Goal: Task Accomplishment & Management: Use online tool/utility

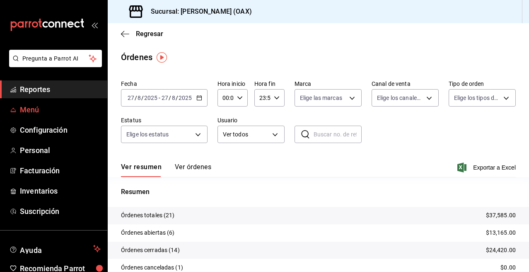
click at [36, 111] on span "Menú" at bounding box center [60, 109] width 81 height 11
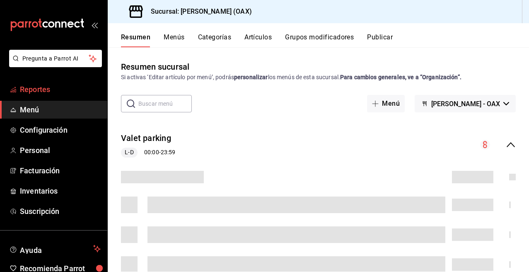
click at [44, 90] on span "Reportes" at bounding box center [60, 89] width 81 height 11
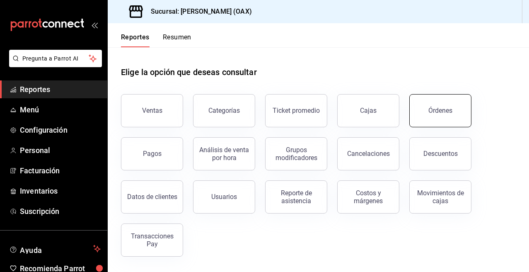
click at [441, 101] on button "Órdenes" at bounding box center [440, 110] width 62 height 33
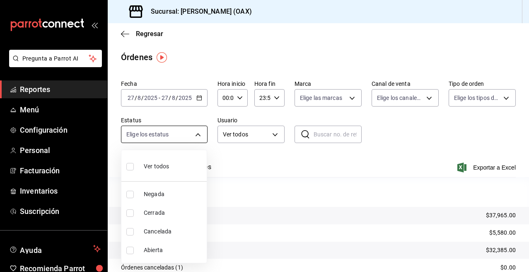
click at [180, 135] on body "Pregunta a Parrot AI Reportes Menú Configuración Personal Facturación Inventari…" at bounding box center [264, 136] width 529 height 272
click at [41, 89] on div at bounding box center [264, 136] width 529 height 272
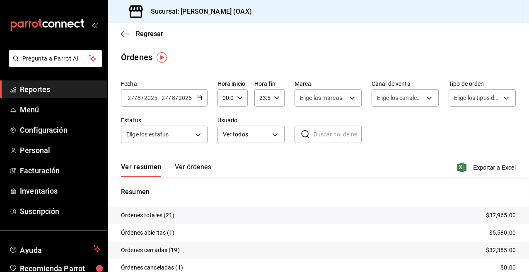
click at [21, 92] on span "Reportes" at bounding box center [60, 89] width 81 height 11
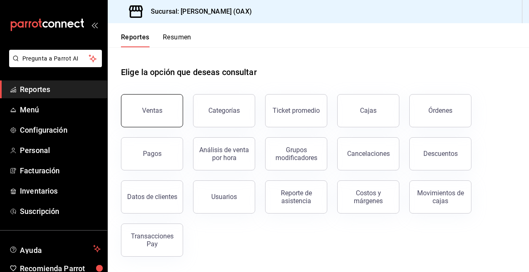
click at [153, 111] on div "Ventas" at bounding box center [152, 111] width 20 height 8
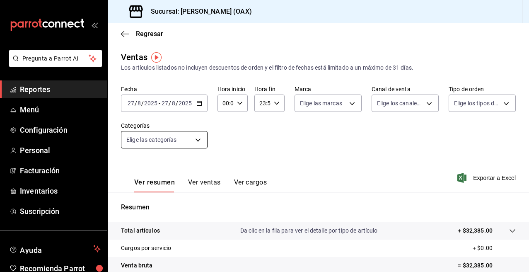
click at [163, 136] on span "Elige las categorías" at bounding box center [151, 140] width 51 height 8
click at [178, 134] on body "Pregunta a Parrot AI Reportes Menú Configuración Personal Facturación Inventari…" at bounding box center [264, 136] width 529 height 272
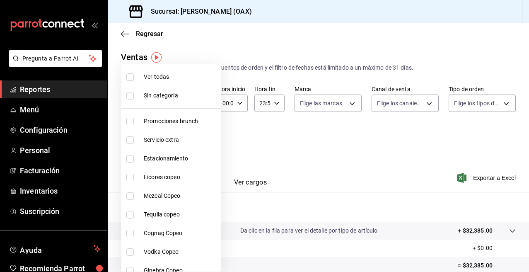
drag, startPoint x: 528, startPoint y: 52, endPoint x: 528, endPoint y: 63, distance: 10.8
click at [528, 63] on div at bounding box center [264, 136] width 529 height 272
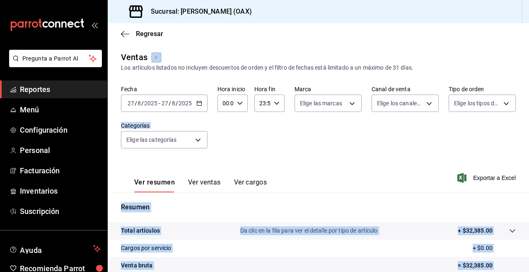
drag, startPoint x: 527, startPoint y: 61, endPoint x: 525, endPoint y: 105, distance: 43.5
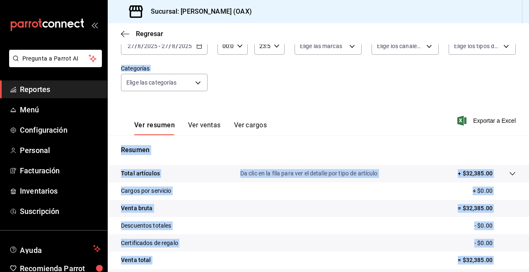
scroll to position [68, 0]
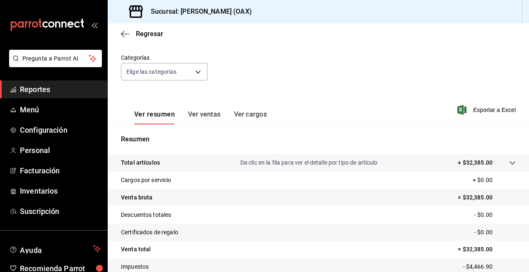
click at [334, 101] on div "Ver resumen Ver ventas Ver cargos Exportar a Excel" at bounding box center [318, 107] width 421 height 34
click at [39, 90] on span "Reportes" at bounding box center [60, 89] width 81 height 11
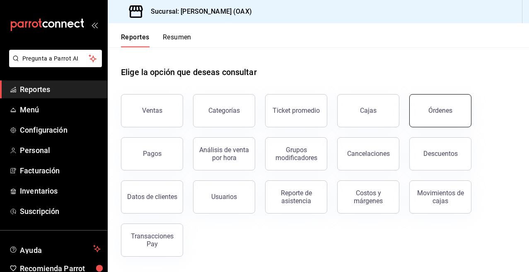
click at [441, 109] on div "Órdenes" at bounding box center [441, 111] width 24 height 8
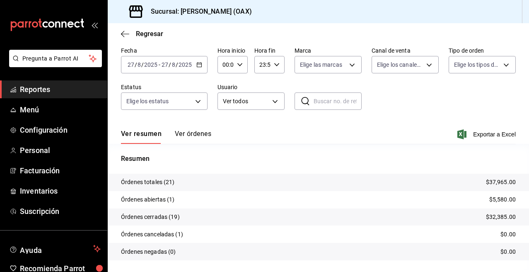
scroll to position [53, 0]
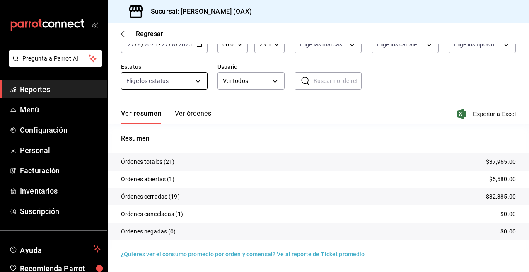
click at [174, 85] on body "Pregunta a Parrot AI Reportes Menú Configuración Personal Facturación Inventari…" at bounding box center [264, 136] width 529 height 272
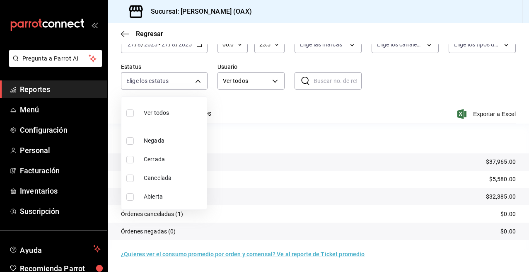
click at [273, 138] on div at bounding box center [264, 136] width 529 height 272
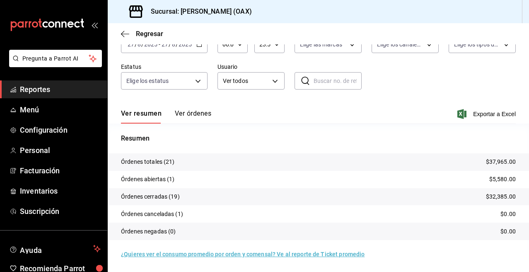
click at [37, 87] on span "Reportes" at bounding box center [60, 89] width 81 height 11
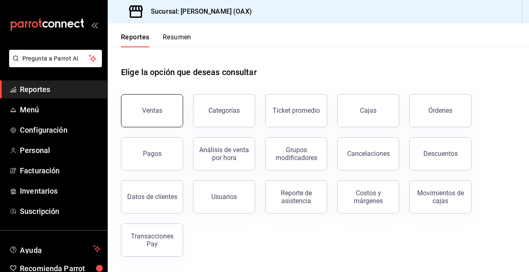
click at [154, 113] on div "Ventas" at bounding box center [152, 111] width 20 height 8
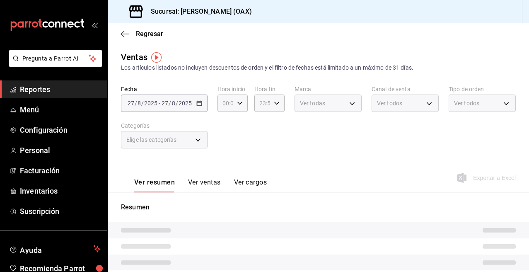
click at [188, 140] on body "Pregunta a Parrot AI Reportes Menú Configuración Personal Facturación Inventari…" at bounding box center [264, 136] width 529 height 272
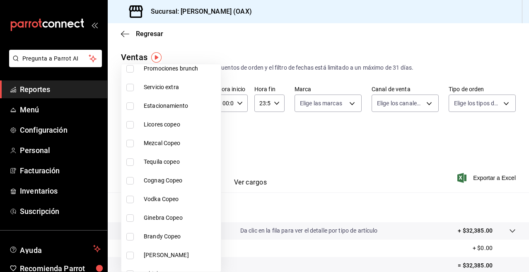
scroll to position [26, 0]
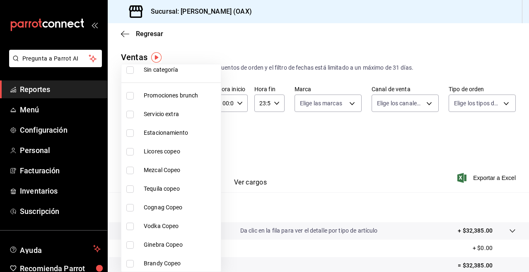
click at [184, 90] on li "Promociones brunch" at bounding box center [170, 95] width 99 height 19
type input "463459c9-37eb-4576-8402-f641077c2631"
checkbox input "true"
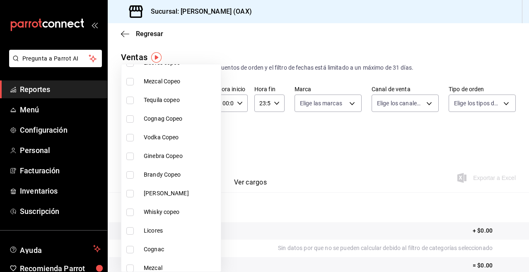
scroll to position [121, 0]
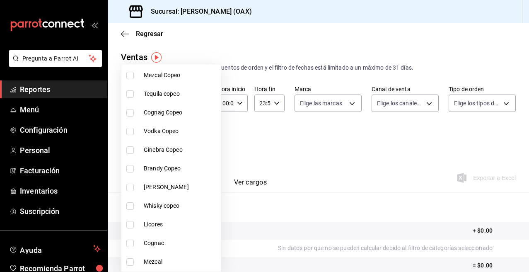
click at [161, 73] on span "Mezcal Copeo" at bounding box center [181, 75] width 74 height 9
type input "463459c9-37eb-4576-8402-f641077c2631,93cce190-bb6c-4afa-afe1-35afce066a85"
checkbox input "true"
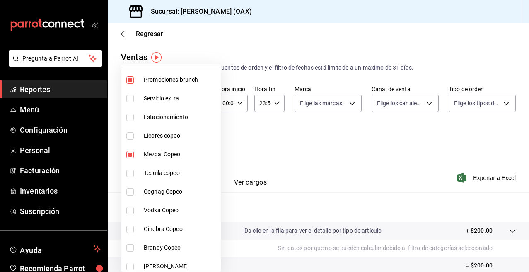
scroll to position [62, 0]
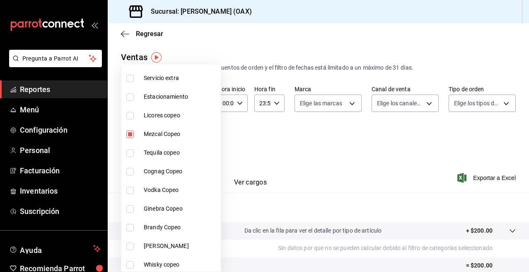
click at [164, 119] on span "Licores copeo" at bounding box center [181, 115] width 74 height 9
type input "463459c9-37eb-4576-8402-f641077c2631,93cce190-bb6c-4afa-afe1-35afce066a85,53139…"
checkbox input "true"
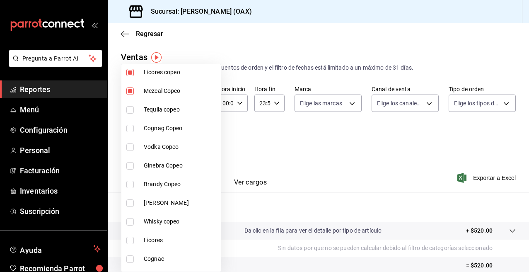
scroll to position [111, 0]
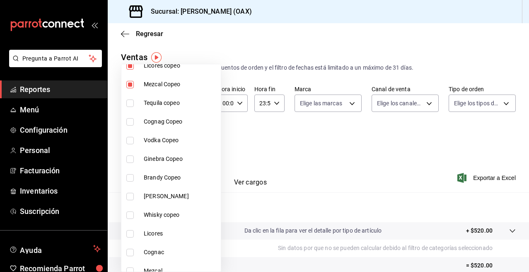
click at [169, 105] on span "Tequila copeo" at bounding box center [181, 103] width 74 height 9
type input "463459c9-37eb-4576-8402-f641077c2631,93cce190-bb6c-4afa-afe1-35afce066a85,53139…"
checkbox input "true"
click at [166, 123] on span "Cognag Copeo" at bounding box center [181, 121] width 74 height 9
type input "463459c9-37eb-4576-8402-f641077c2631,93cce190-bb6c-4afa-afe1-35afce066a85,53139…"
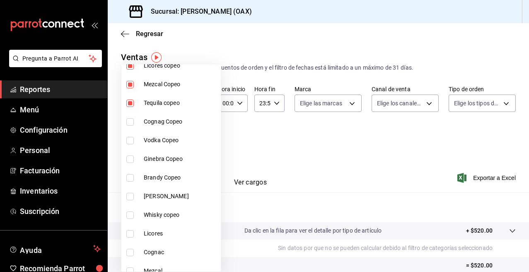
checkbox input "true"
click at [160, 139] on span "Vodka Copeo" at bounding box center [181, 140] width 74 height 9
type input "463459c9-37eb-4576-8402-f641077c2631,93cce190-bb6c-4afa-afe1-35afce066a85,53139…"
checkbox input "true"
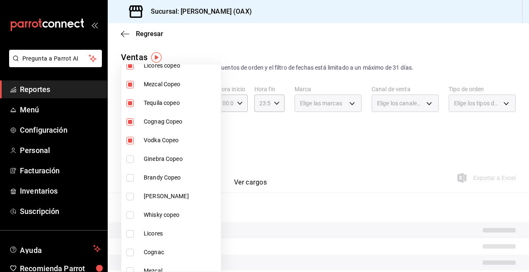
click at [162, 158] on span "Ginebra Copeo" at bounding box center [181, 159] width 74 height 9
type input "463459c9-37eb-4576-8402-f641077c2631,93cce190-bb6c-4afa-afe1-35afce066a85,53139…"
checkbox input "true"
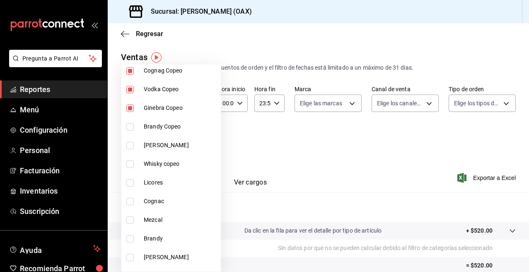
scroll to position [186, 0]
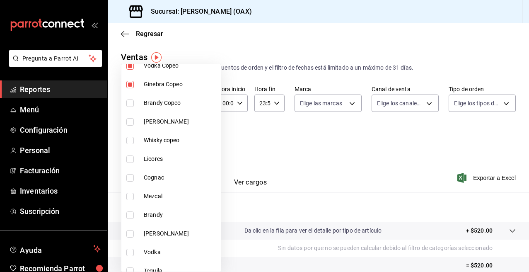
click at [174, 99] on span "Brandy Copeo" at bounding box center [181, 103] width 74 height 9
type input "463459c9-37eb-4576-8402-f641077c2631,93cce190-bb6c-4afa-afe1-35afce066a85,53139…"
checkbox input "true"
click at [167, 119] on span "[PERSON_NAME]" at bounding box center [181, 121] width 74 height 9
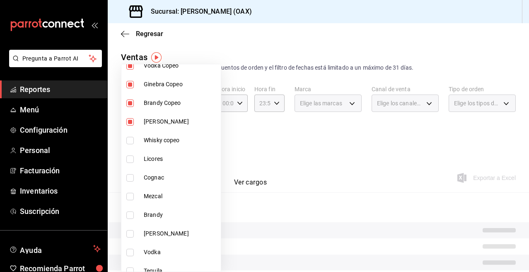
type input "463459c9-37eb-4576-8402-f641077c2631,93cce190-bb6c-4afa-afe1-35afce066a85,53139…"
checkbox input "true"
click at [162, 142] on span "Whisky copeo" at bounding box center [181, 140] width 74 height 9
type input "463459c9-37eb-4576-8402-f641077c2631,93cce190-bb6c-4afa-afe1-35afce066a85,53139…"
checkbox input "true"
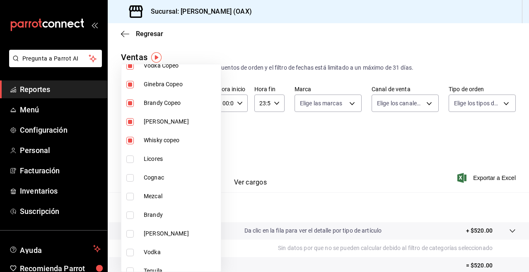
click at [139, 157] on li "Licores" at bounding box center [170, 159] width 99 height 19
type input "463459c9-37eb-4576-8402-f641077c2631,93cce190-bb6c-4afa-afe1-35afce066a85,53139…"
checkbox input "true"
click at [148, 182] on li "Cognac" at bounding box center [170, 177] width 99 height 19
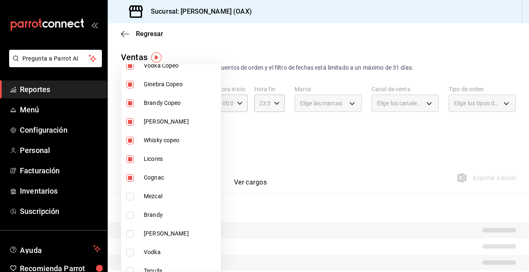
type input "463459c9-37eb-4576-8402-f641077c2631,93cce190-bb6c-4afa-afe1-35afce066a85,53139…"
checkbox input "true"
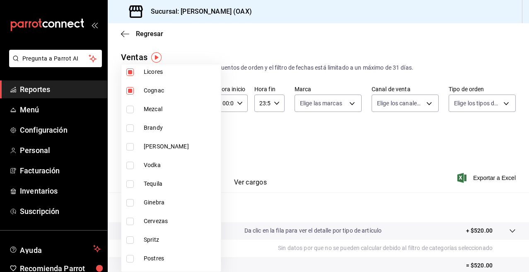
scroll to position [270, 0]
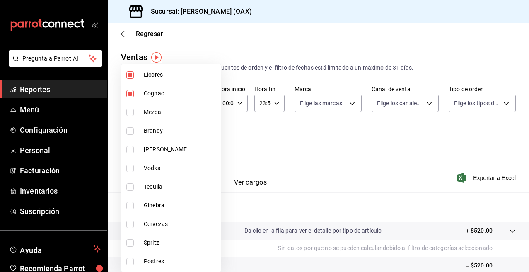
click at [155, 112] on span "Mezcal" at bounding box center [181, 112] width 74 height 9
type input "463459c9-37eb-4576-8402-f641077c2631,93cce190-bb6c-4afa-afe1-35afce066a85,53139…"
checkbox input "true"
click at [153, 132] on span "Brandy" at bounding box center [181, 130] width 74 height 9
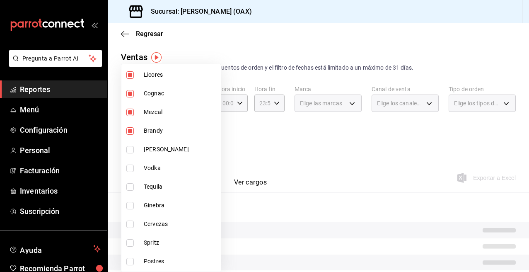
type input "463459c9-37eb-4576-8402-f641077c2631,93cce190-bb6c-4afa-afe1-35afce066a85,53139…"
checkbox input "true"
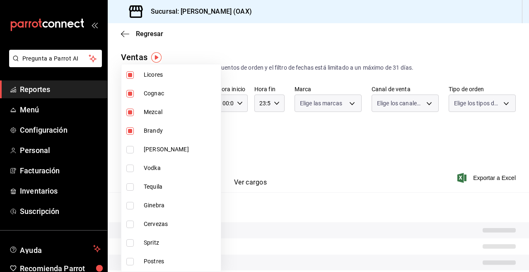
click at [150, 153] on span "[PERSON_NAME]" at bounding box center [181, 149] width 74 height 9
click at [153, 171] on span "Vodka" at bounding box center [181, 168] width 74 height 9
type input "463459c9-37eb-4576-8402-f641077c2631,93cce190-bb6c-4afa-afe1-35afce066a85,53139…"
checkbox input "true"
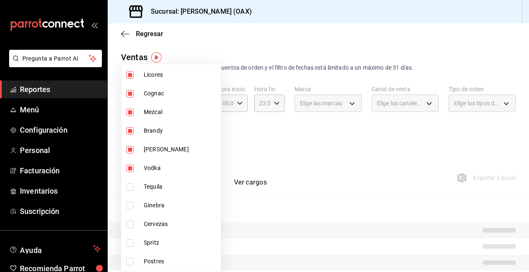
click at [157, 191] on li "Tequila" at bounding box center [170, 186] width 99 height 19
click at [160, 206] on span "Ginebra" at bounding box center [181, 205] width 74 height 9
type input "463459c9-37eb-4576-8402-f641077c2631,93cce190-bb6c-4afa-afe1-35afce066a85,53139…"
checkbox input "true"
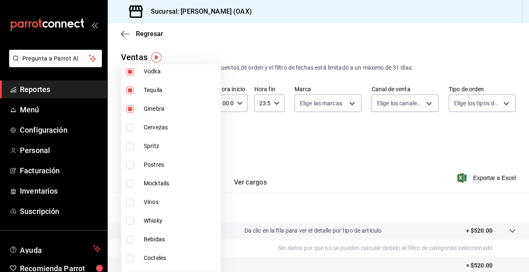
scroll to position [367, 0]
click at [160, 123] on span "Cervezas" at bounding box center [181, 127] width 74 height 9
type input "463459c9-37eb-4576-8402-f641077c2631,93cce190-bb6c-4afa-afe1-35afce066a85,53139…"
checkbox input "true"
click at [155, 143] on span "Spritz" at bounding box center [181, 145] width 74 height 9
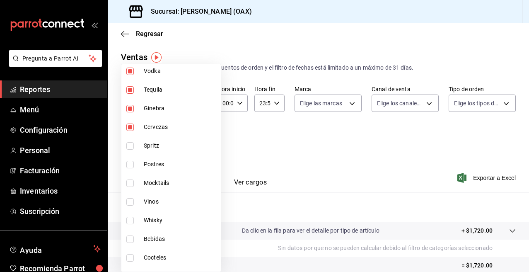
type input "463459c9-37eb-4576-8402-f641077c2631,93cce190-bb6c-4afa-afe1-35afce066a85,53139…"
checkbox input "true"
click at [156, 163] on span "Postres" at bounding box center [181, 164] width 74 height 9
type input "463459c9-37eb-4576-8402-f641077c2631,93cce190-bb6c-4afa-afe1-35afce066a85,53139…"
checkbox input "true"
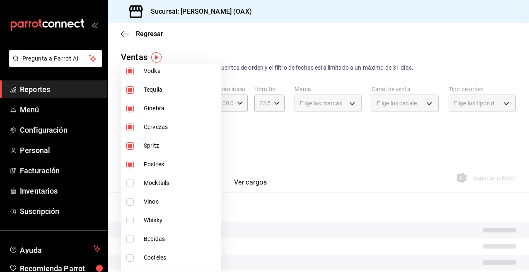
click at [155, 164] on span "Postres" at bounding box center [181, 164] width 74 height 9
type input "463459c9-37eb-4576-8402-f641077c2631,93cce190-bb6c-4afa-afe1-35afce066a85,53139…"
checkbox input "false"
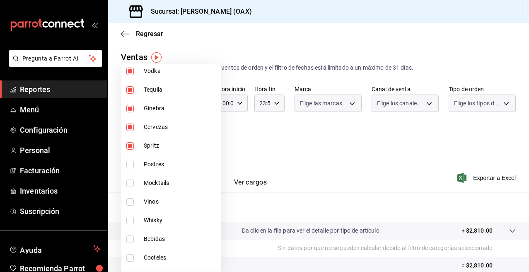
click at [158, 185] on span "Mocktails" at bounding box center [181, 183] width 74 height 9
type input "463459c9-37eb-4576-8402-f641077c2631,93cce190-bb6c-4afa-afe1-35afce066a85,53139…"
checkbox input "true"
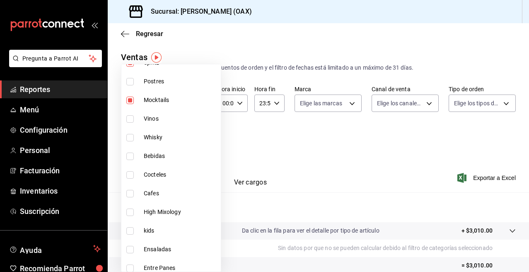
scroll to position [456, 0]
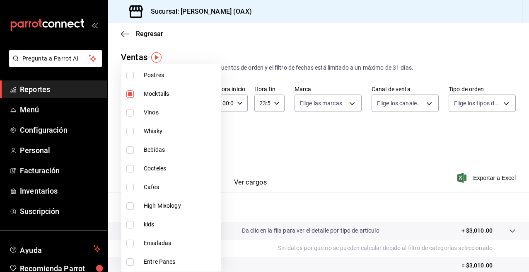
click at [153, 117] on li "Vinos" at bounding box center [170, 112] width 99 height 19
type input "463459c9-37eb-4576-8402-f641077c2631,93cce190-bb6c-4afa-afe1-35afce066a85,53139…"
checkbox input "true"
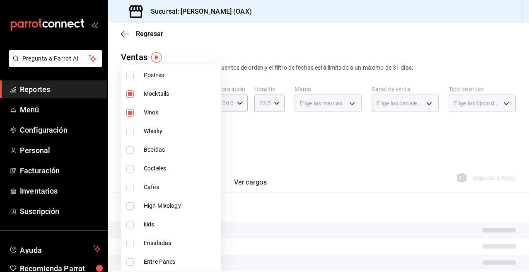
click at [153, 132] on span "Whisky" at bounding box center [181, 131] width 74 height 9
type input "463459c9-37eb-4576-8402-f641077c2631,93cce190-bb6c-4afa-afe1-35afce066a85,53139…"
checkbox input "true"
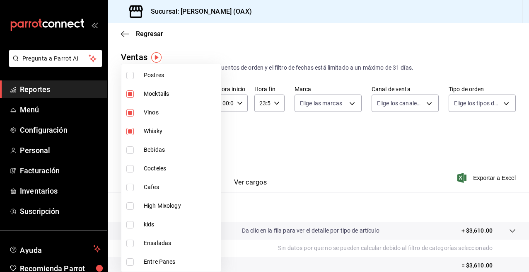
click at [155, 150] on span "Bebidas" at bounding box center [181, 149] width 74 height 9
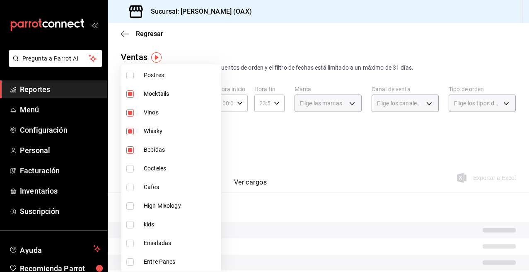
type input "463459c9-37eb-4576-8402-f641077c2631,93cce190-bb6c-4afa-afe1-35afce066a85,53139…"
checkbox input "true"
click at [155, 165] on span "Cocteles" at bounding box center [181, 168] width 74 height 9
type input "463459c9-37eb-4576-8402-f641077c2631,93cce190-bb6c-4afa-afe1-35afce066a85,53139…"
checkbox input "true"
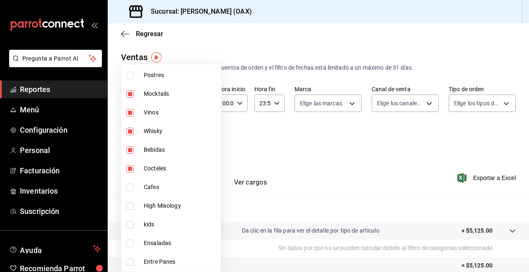
drag, startPoint x: 154, startPoint y: 188, endPoint x: 159, endPoint y: 208, distance: 21.0
click at [154, 188] on span "Cafes" at bounding box center [181, 187] width 74 height 9
type input "463459c9-37eb-4576-8402-f641077c2631,93cce190-bb6c-4afa-afe1-35afce066a85,53139…"
checkbox input "true"
click at [159, 208] on span "High Mixology" at bounding box center [181, 205] width 74 height 9
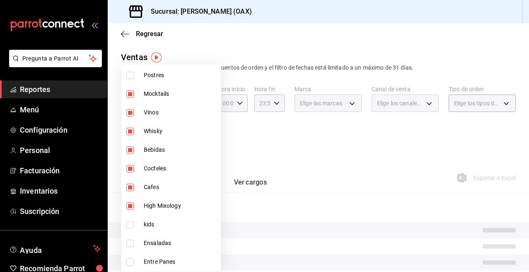
type input "463459c9-37eb-4576-8402-f641077c2631,93cce190-bb6c-4afa-afe1-35afce066a85,53139…"
checkbox input "true"
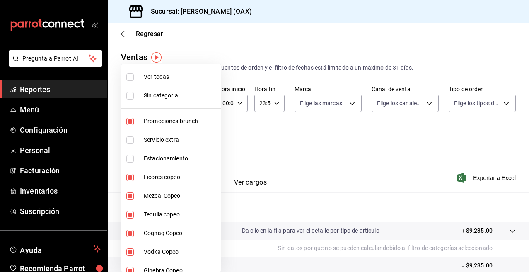
click at [398, 28] on div at bounding box center [264, 136] width 529 height 272
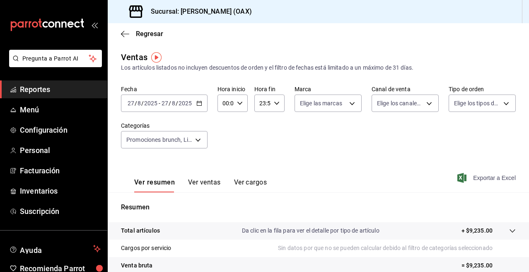
click at [468, 177] on span "Exportar a Excel" at bounding box center [487, 178] width 57 height 10
